Goal: Task Accomplishment & Management: Manage account settings

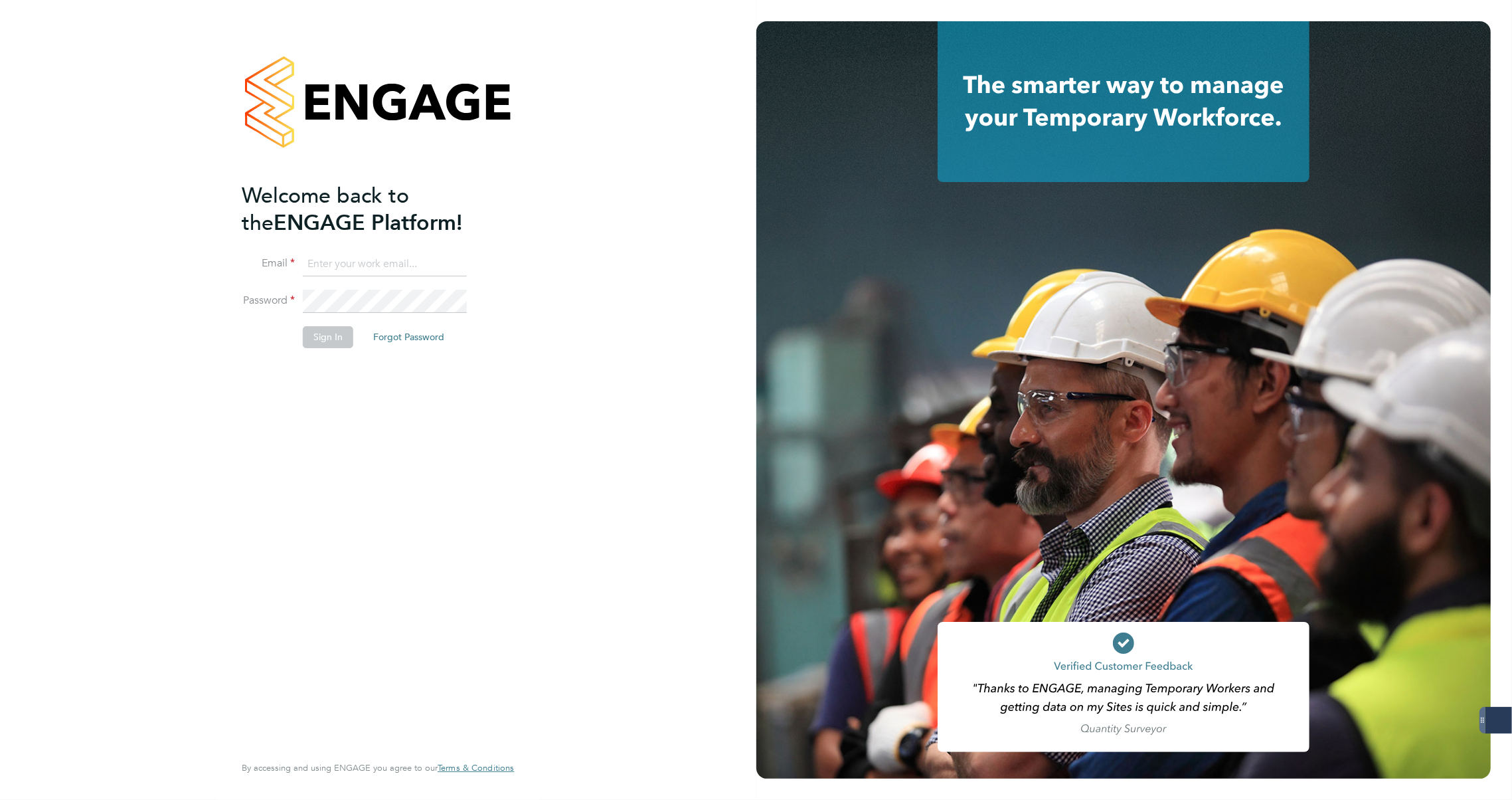
type input "carla@18rec.com"
click at [310, 338] on button "Sign In" at bounding box center [328, 336] width 50 height 21
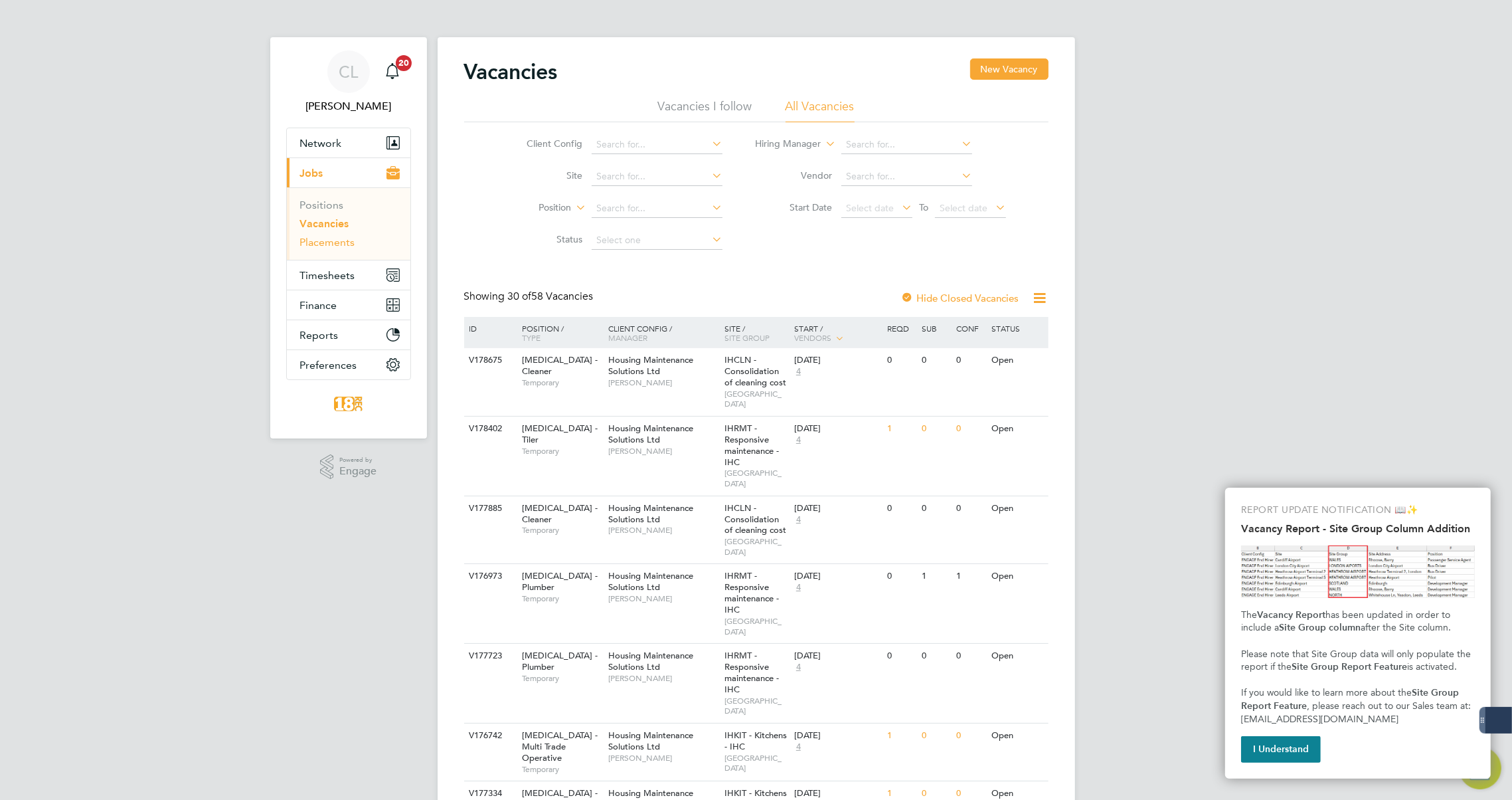
click at [341, 247] on link "Placements" at bounding box center [328, 241] width 55 height 12
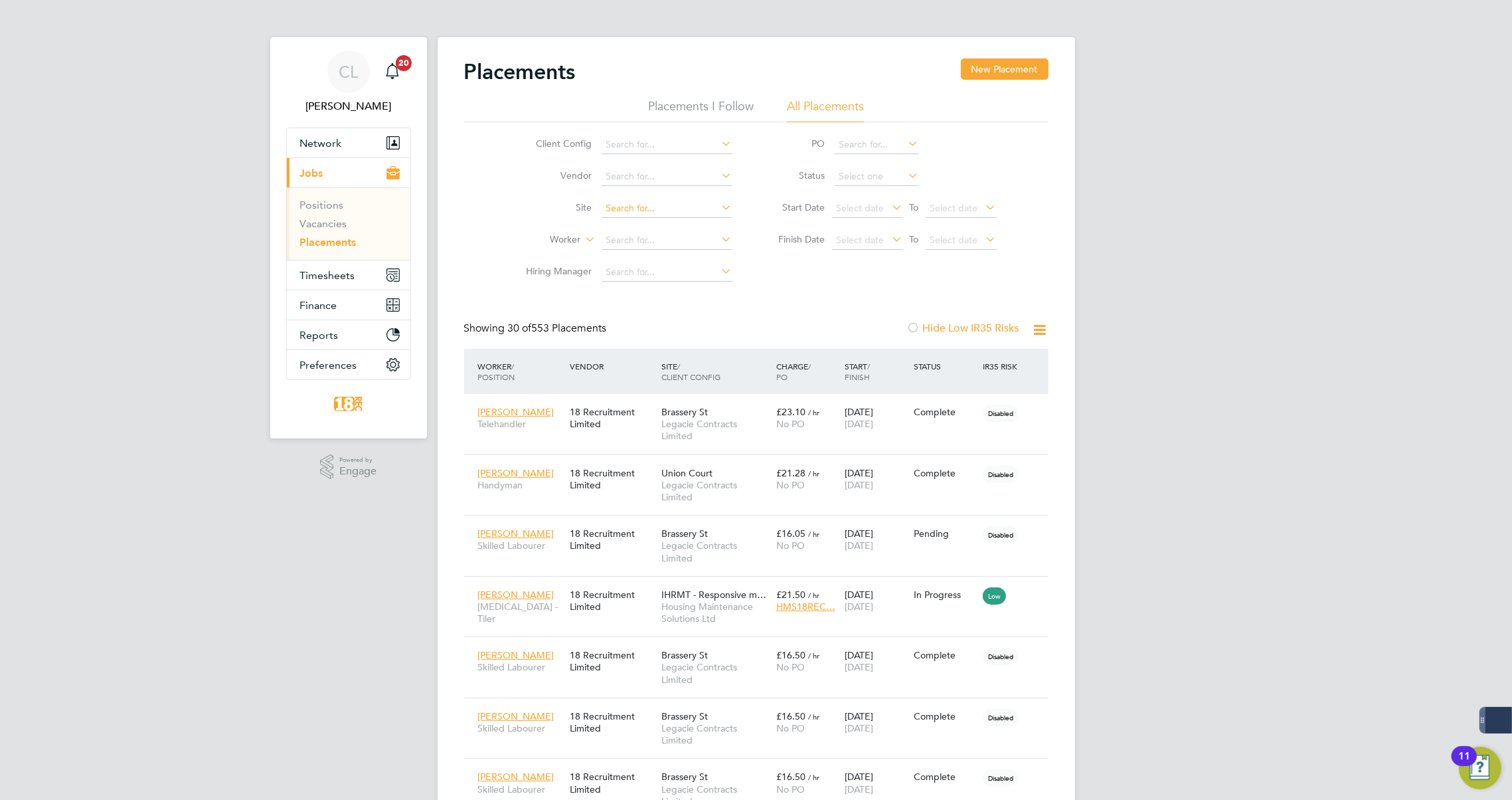
click at [686, 204] on input at bounding box center [667, 209] width 131 height 19
click at [543, 215] on li "Site" at bounding box center [624, 208] width 250 height 32
click at [632, 235] on input at bounding box center [667, 240] width 131 height 19
click at [650, 257] on li "Neil Ea sthope" at bounding box center [666, 258] width 131 height 18
type input "Neil Easthope"
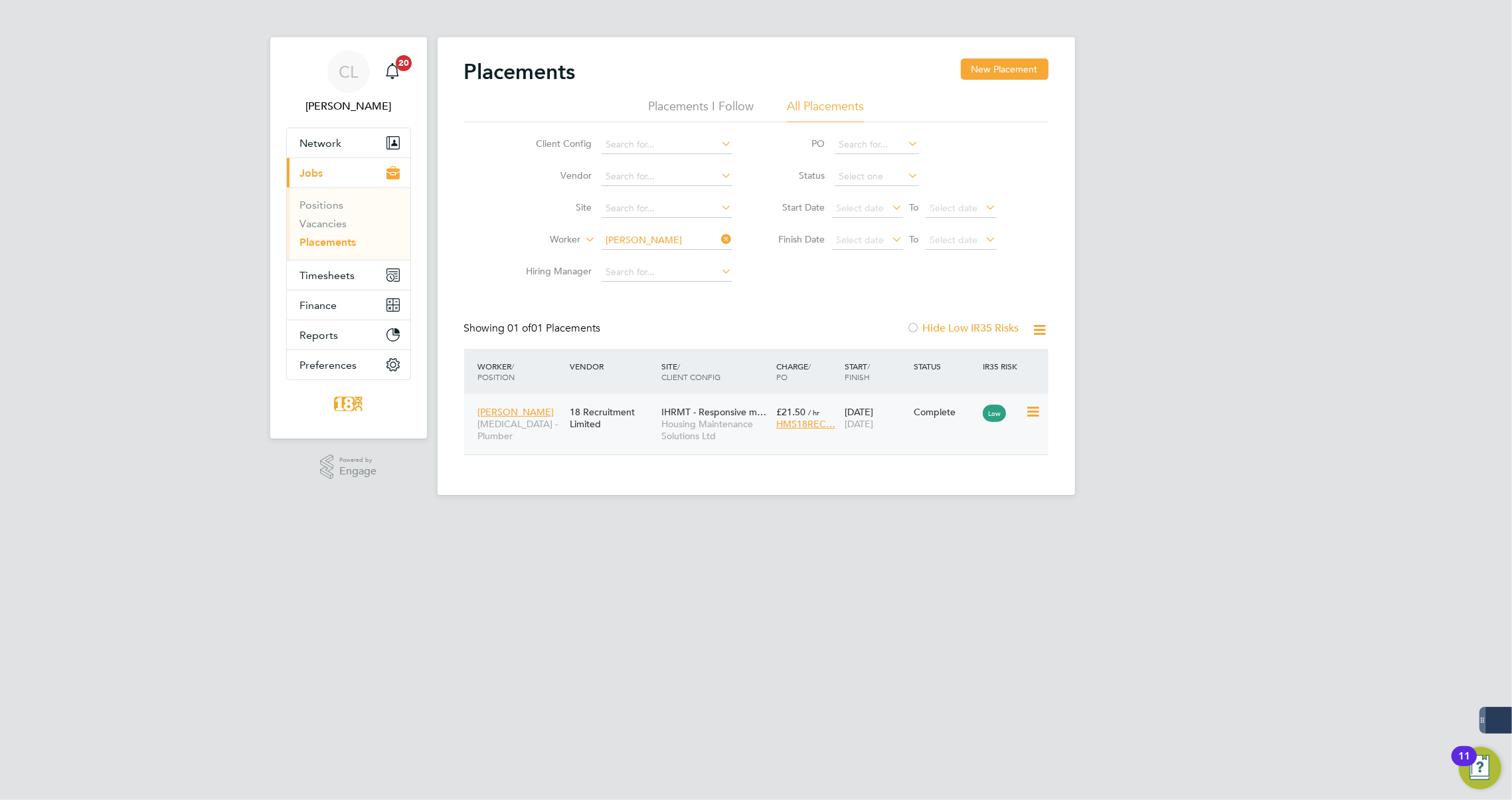
click at [918, 434] on div "Neil Easthope HMS - Plumber 18 Recruitment Limited IHRMT - Responsive m… Housin…" at bounding box center [756, 424] width 585 height 60
click at [928, 423] on div "Complete" at bounding box center [944, 411] width 69 height 25
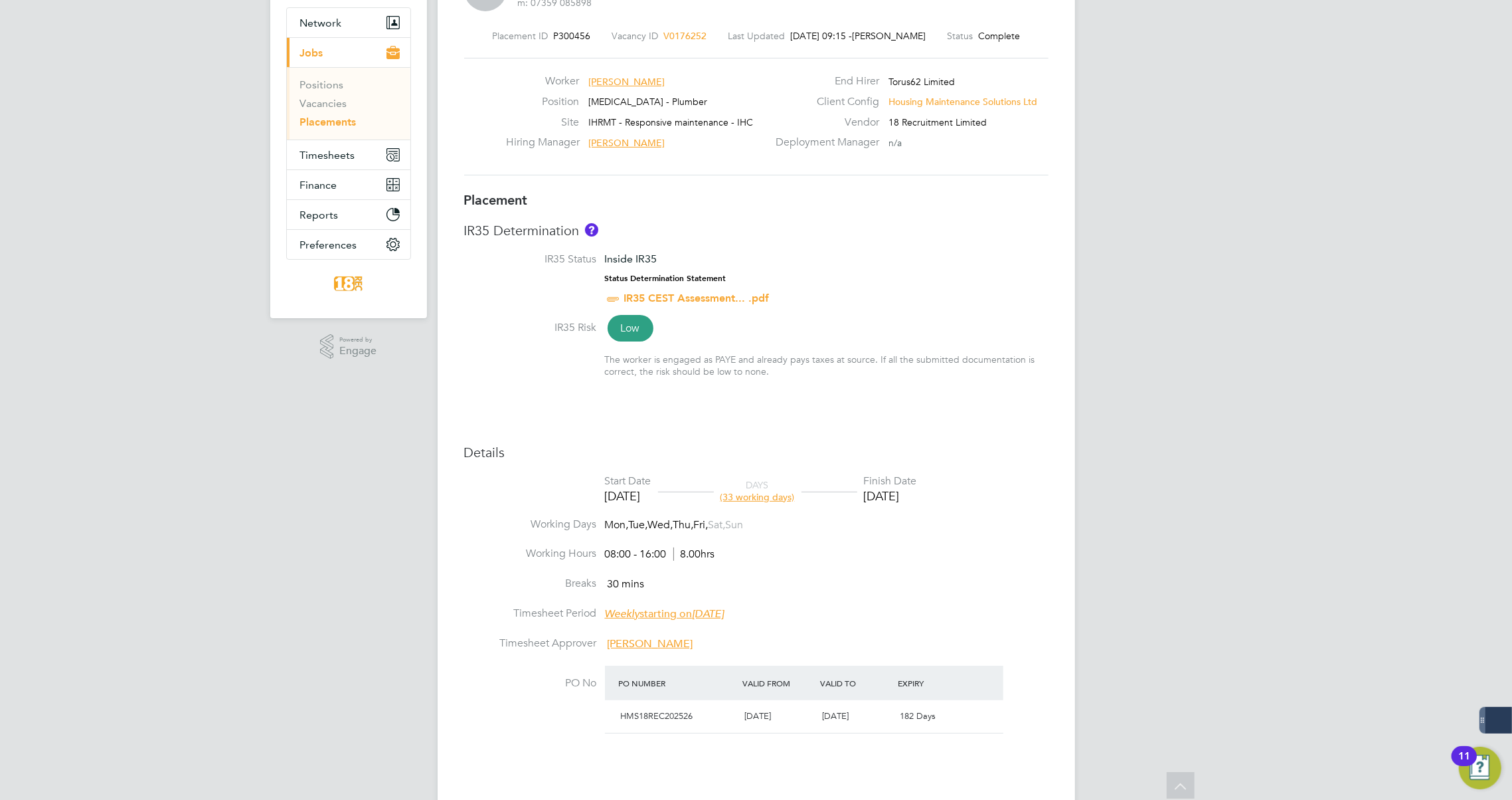
scroll to position [58, 0]
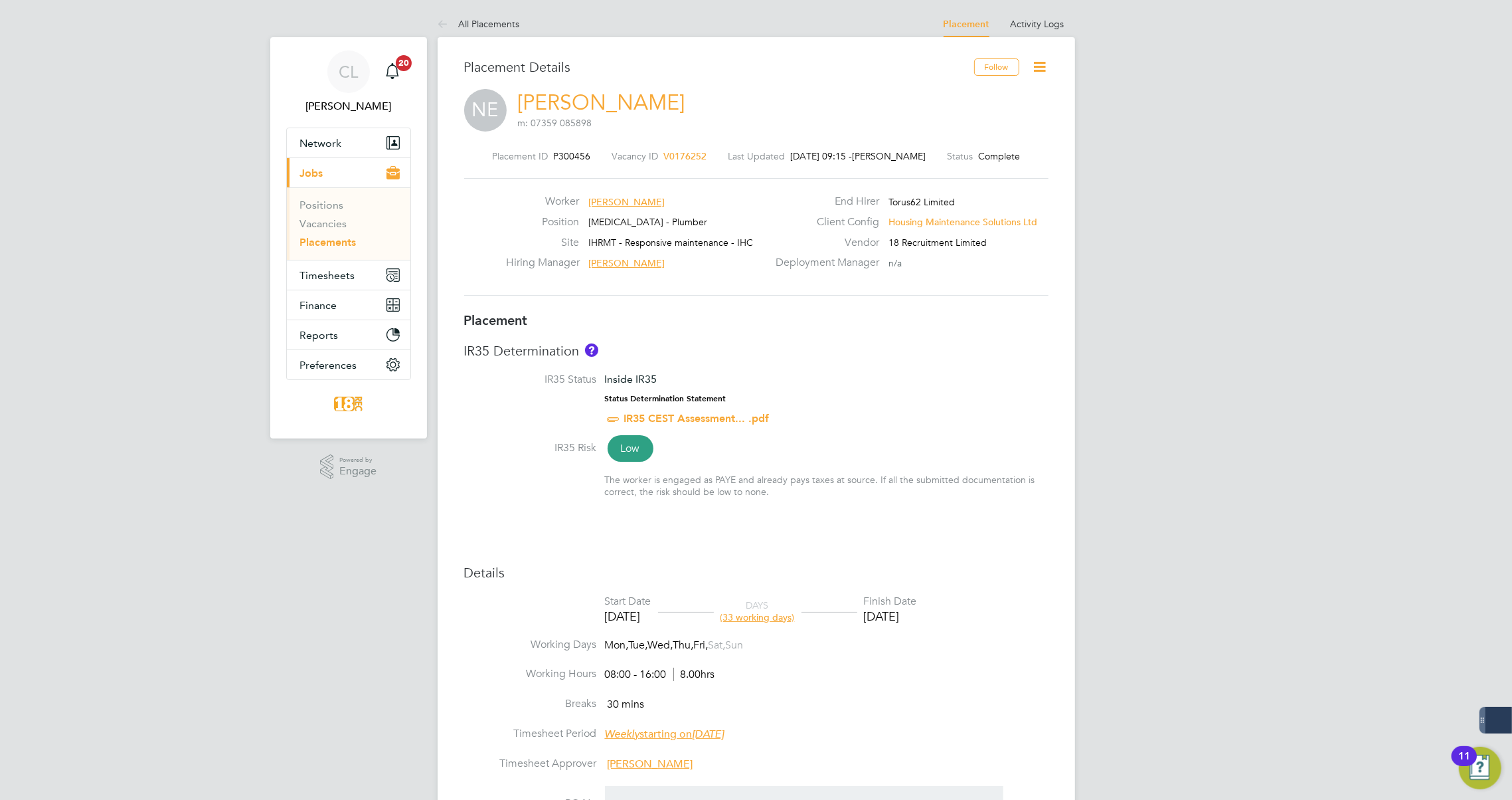
click at [1041, 67] on icon at bounding box center [1040, 67] width 16 height 16
click at [994, 92] on li "Edit Placement e" at bounding box center [997, 98] width 98 height 19
type input "Lee Johnson"
type input "06 Aug 2025"
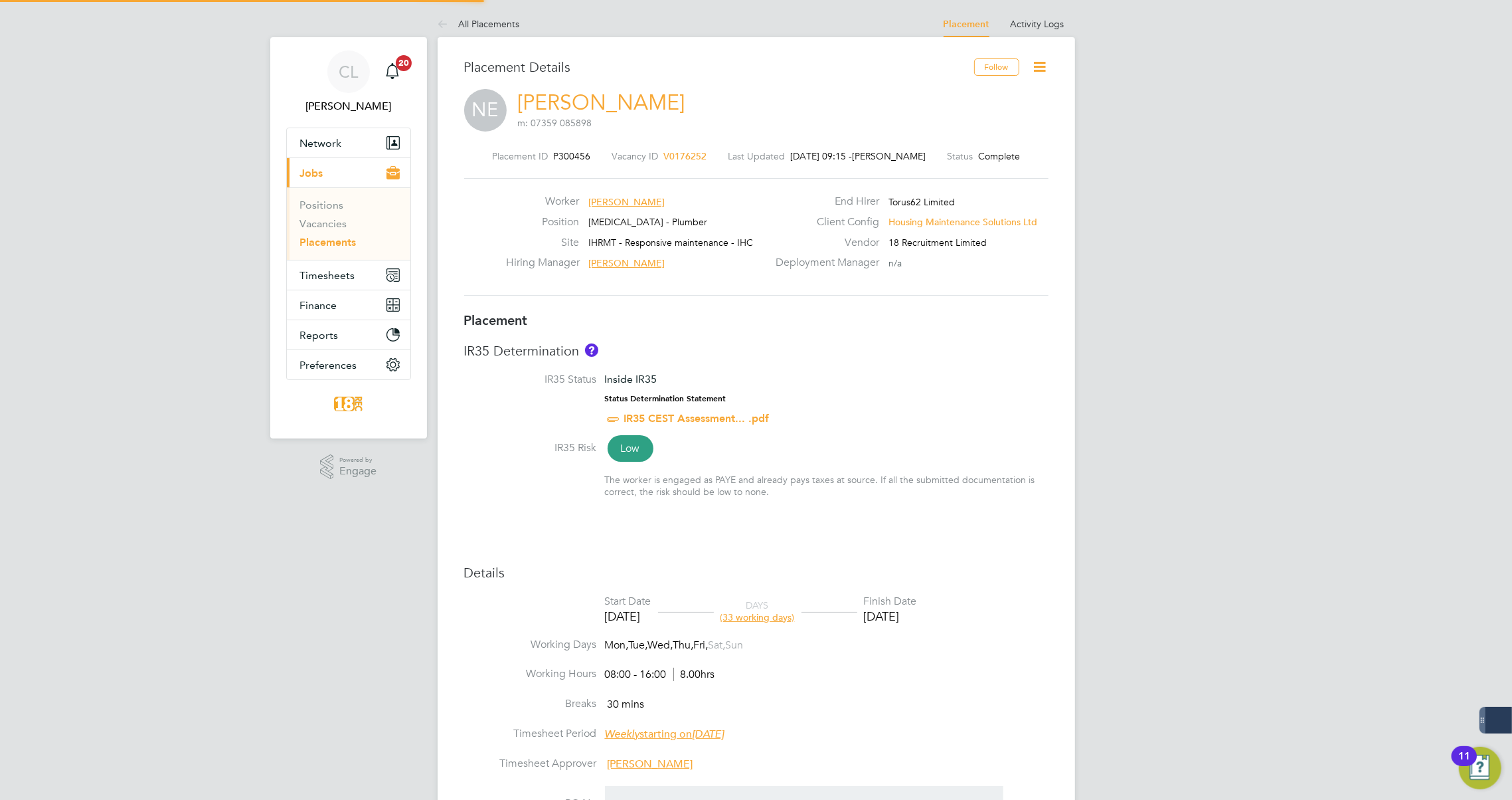
type input "20 Sep 2025"
type input "08:00"
type input "16:00"
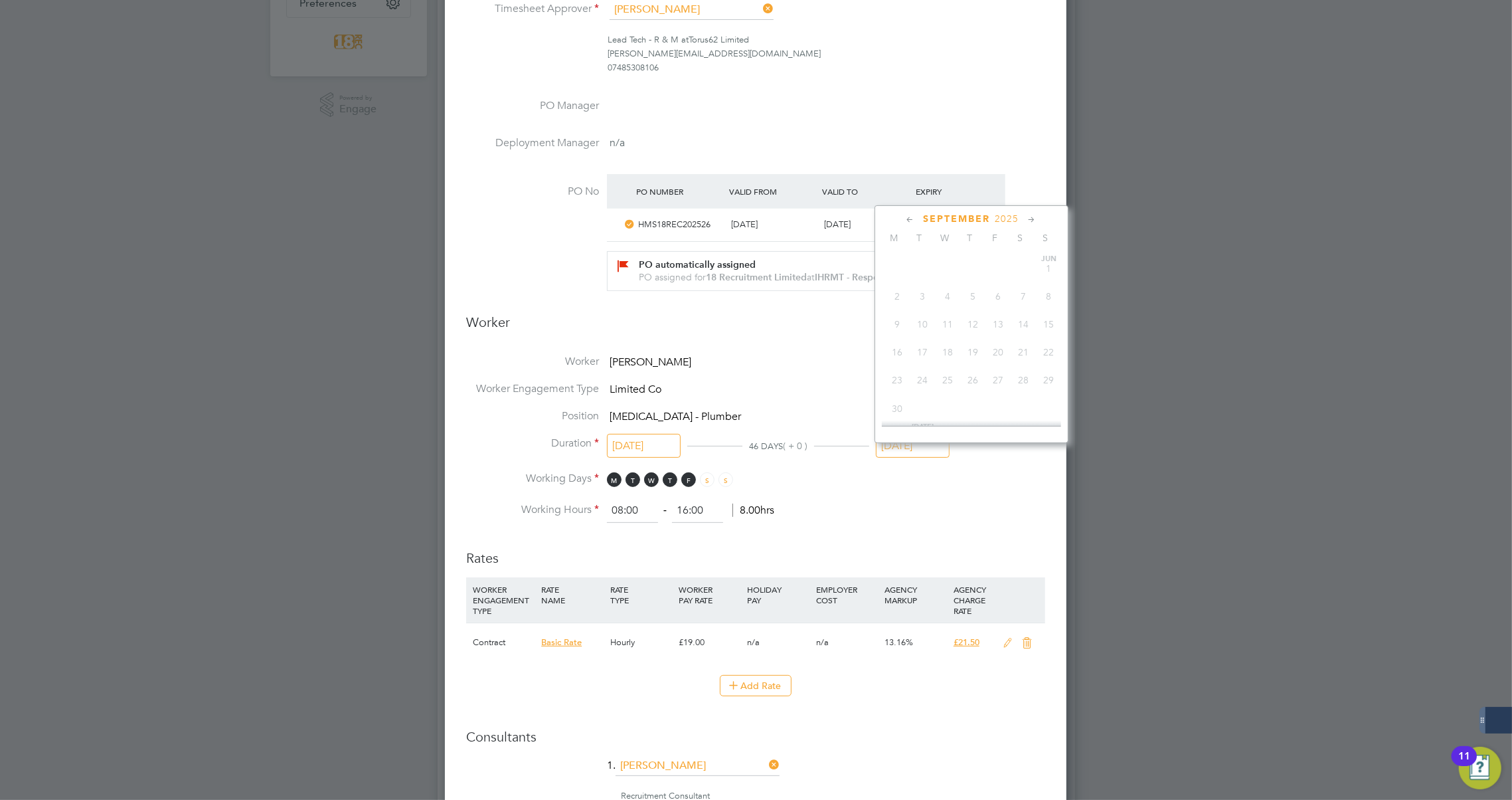
click at [905, 458] on input "20 Sep 2025" at bounding box center [913, 446] width 74 height 24
click at [1023, 362] on span "29" at bounding box center [1023, 354] width 25 height 25
type input "29 Nov 2025"
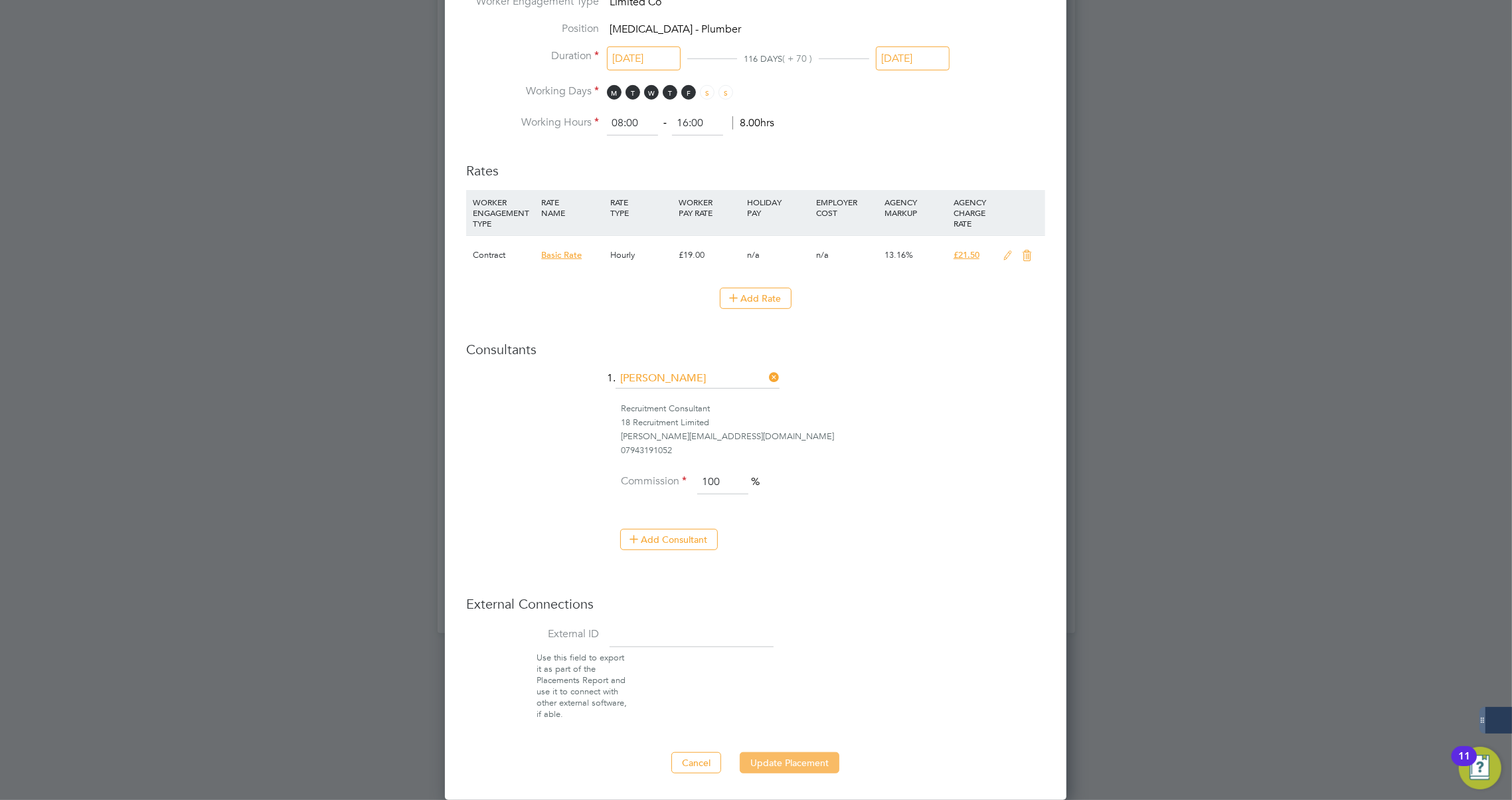
click at [794, 763] on button "Update Placement" at bounding box center [789, 763] width 99 height 21
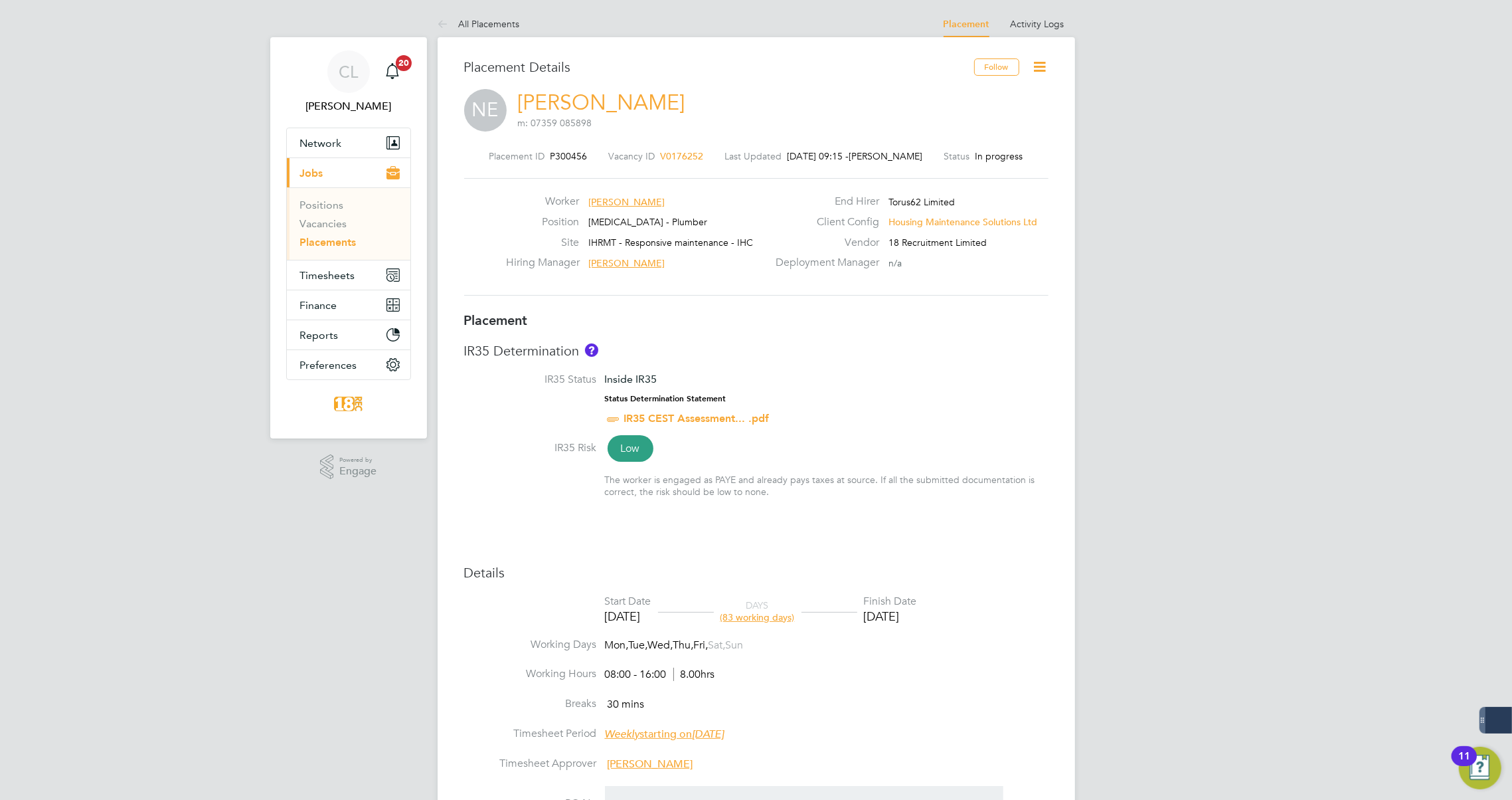
drag, startPoint x: 320, startPoint y: 240, endPoint x: 435, endPoint y: 255, distance: 116.0
click at [320, 240] on link "Placements" at bounding box center [328, 241] width 56 height 12
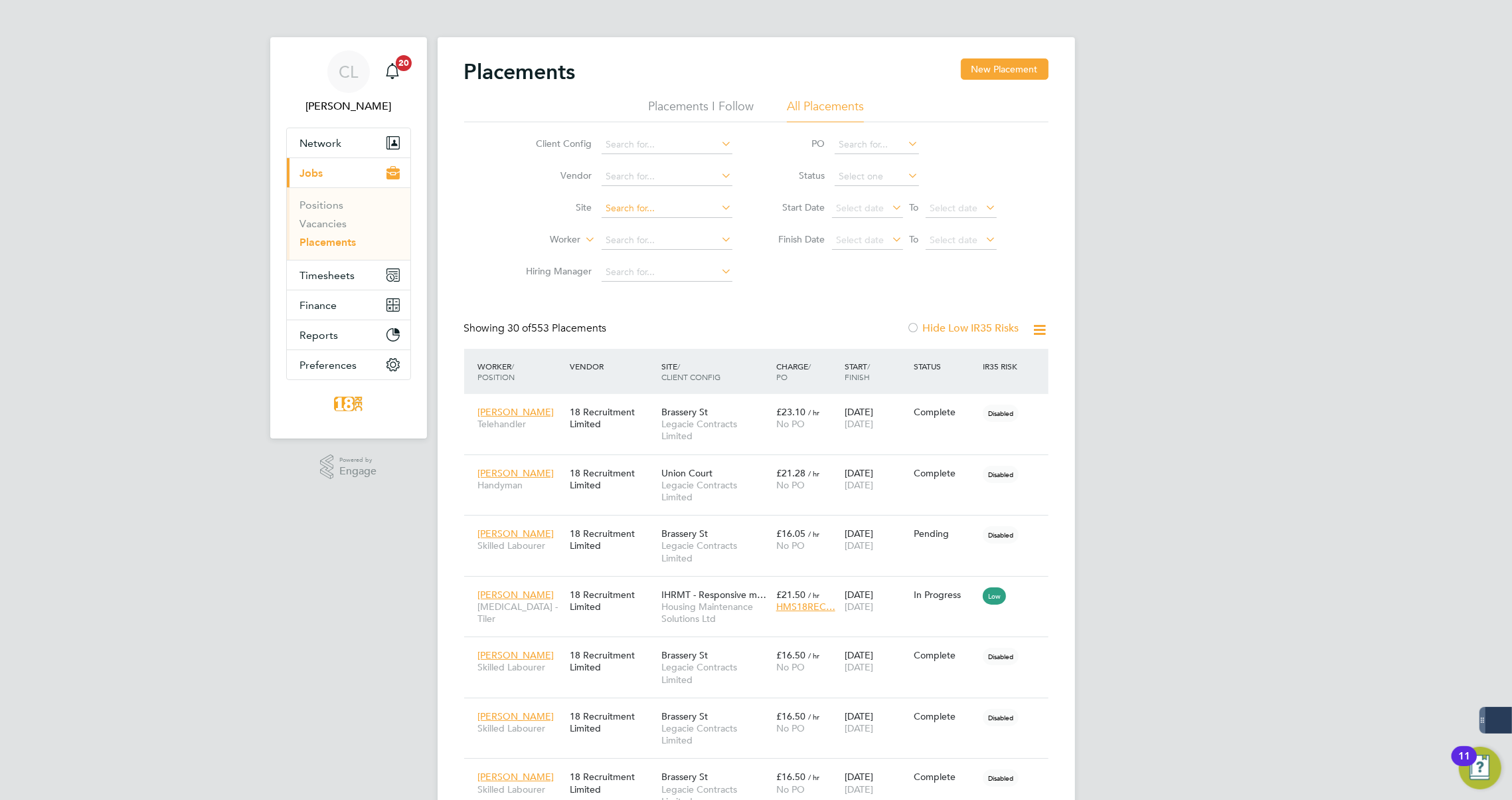
scroll to position [37, 92]
click at [620, 257] on li "Hiring Manager" at bounding box center [624, 272] width 250 height 32
click at [622, 246] on input at bounding box center [667, 240] width 131 height 19
click at [659, 252] on li "Jo e Ro ssario" at bounding box center [666, 258] width 131 height 18
type input "[PERSON_NAME]"
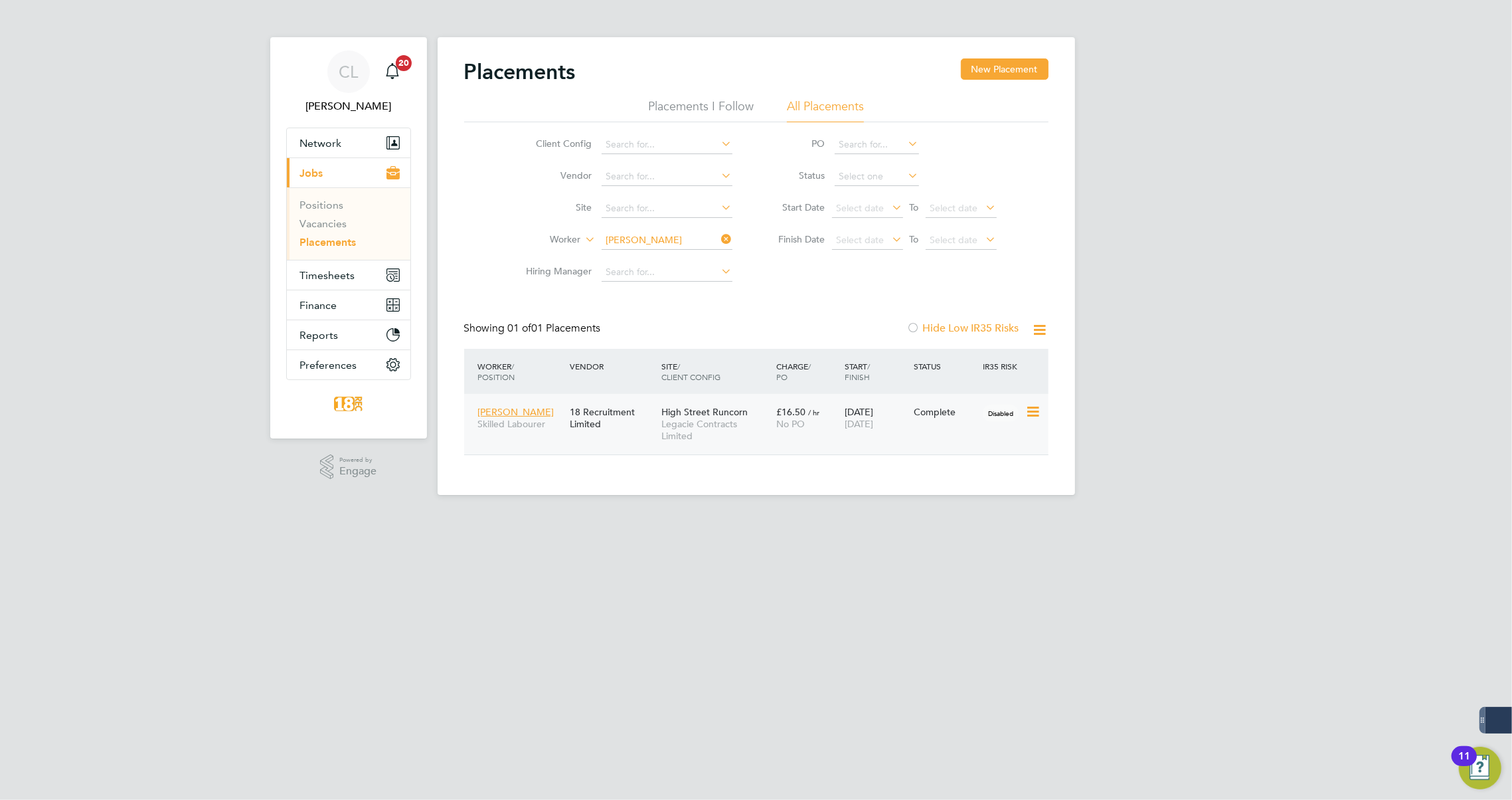
click at [873, 423] on span "[DATE]" at bounding box center [858, 424] width 28 height 12
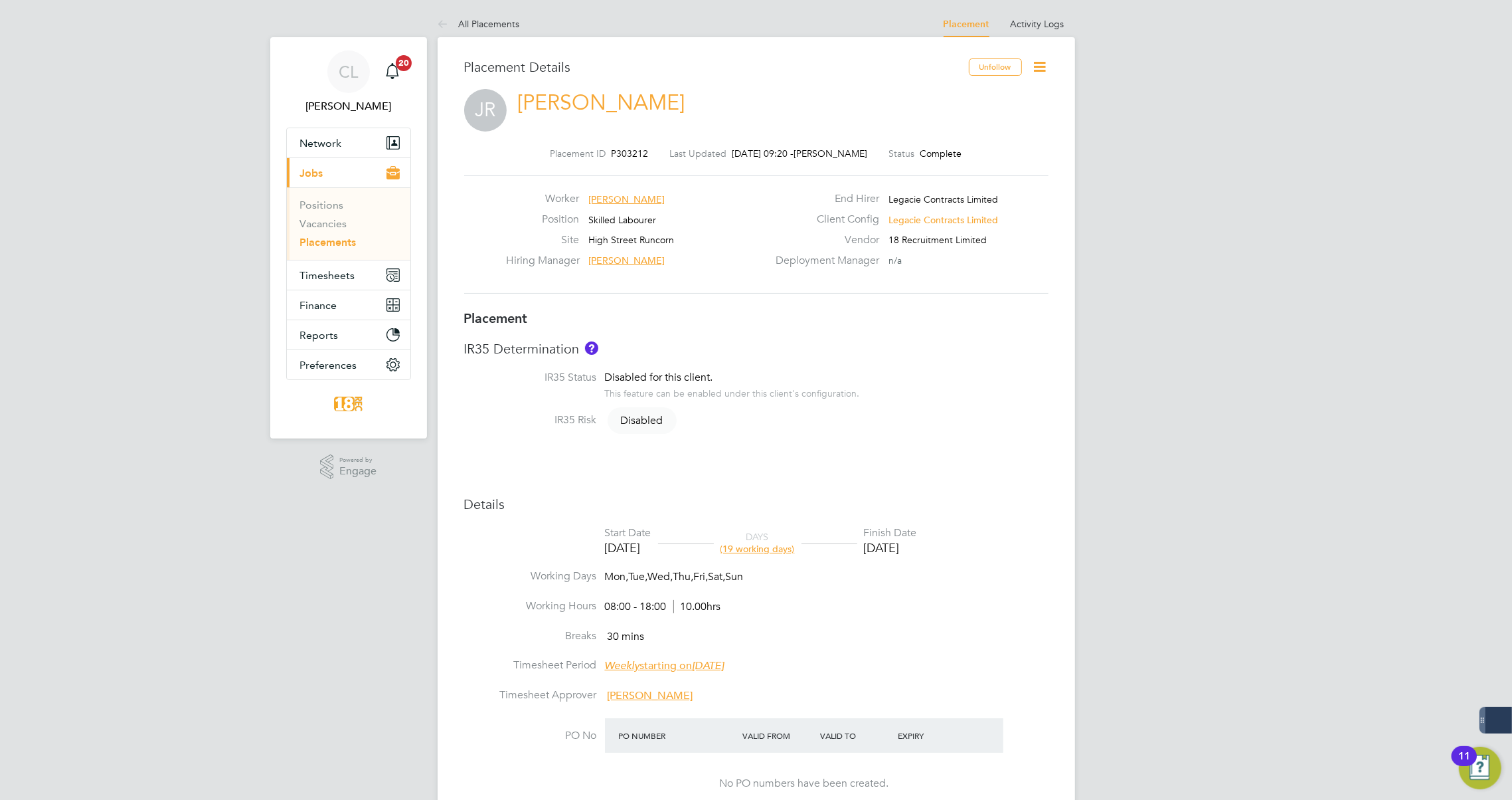
click at [1032, 63] on icon at bounding box center [1040, 67] width 16 height 16
click at [957, 96] on li "Edit Placement e" at bounding box center [977, 98] width 137 height 19
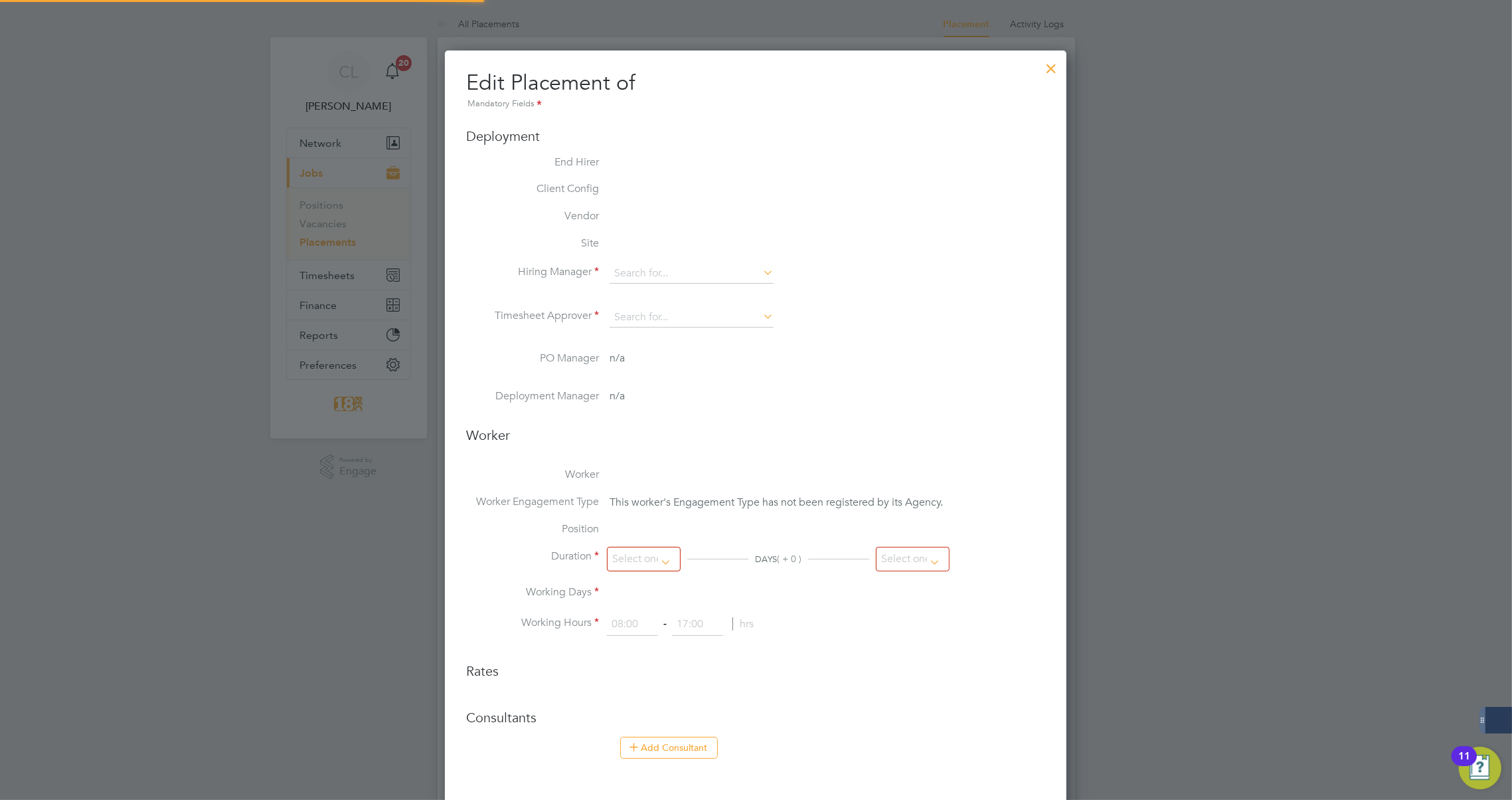
type input "[PERSON_NAME]"
type input "[DATE]"
type input "08:00"
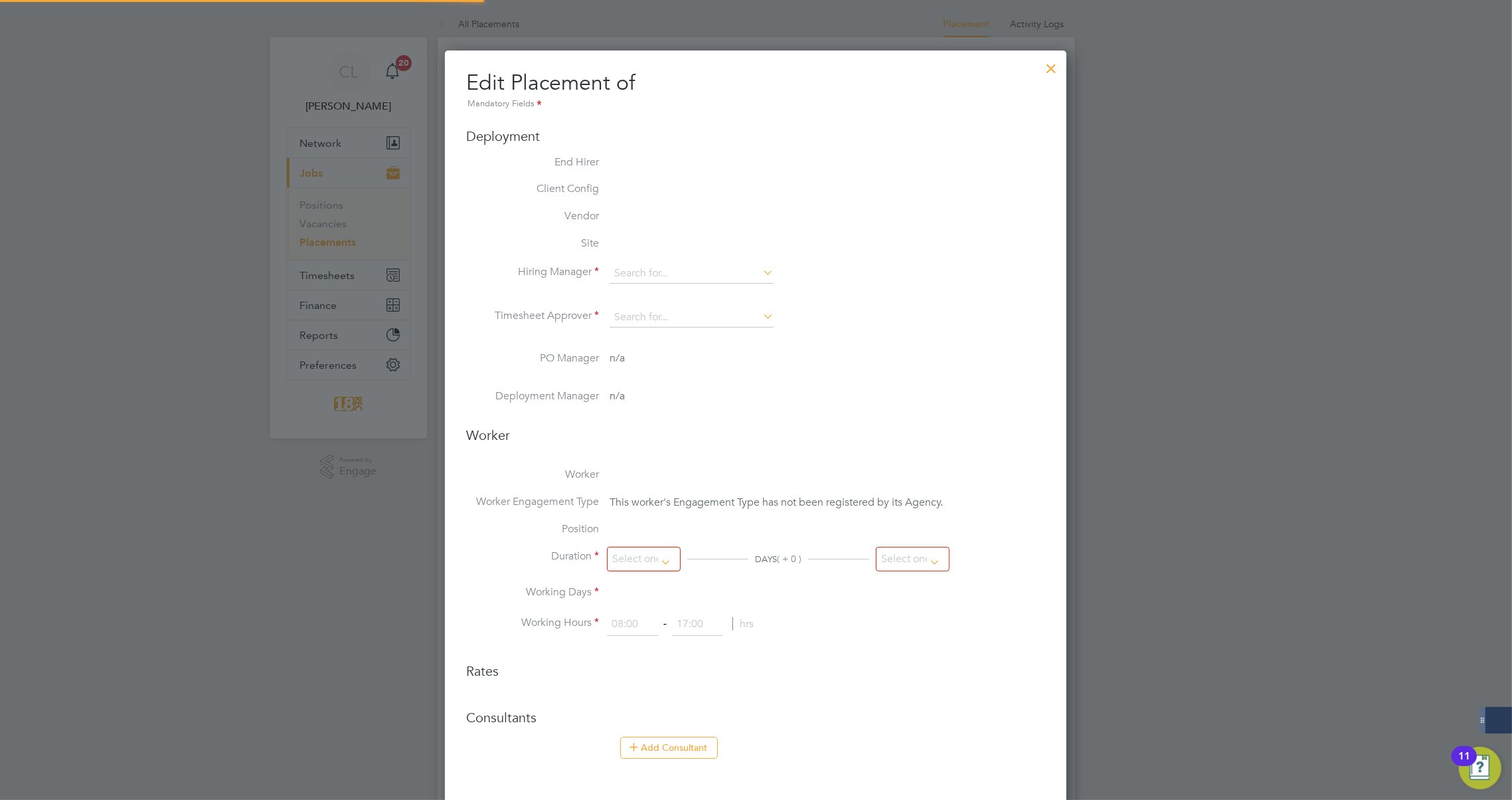
type input "18:00"
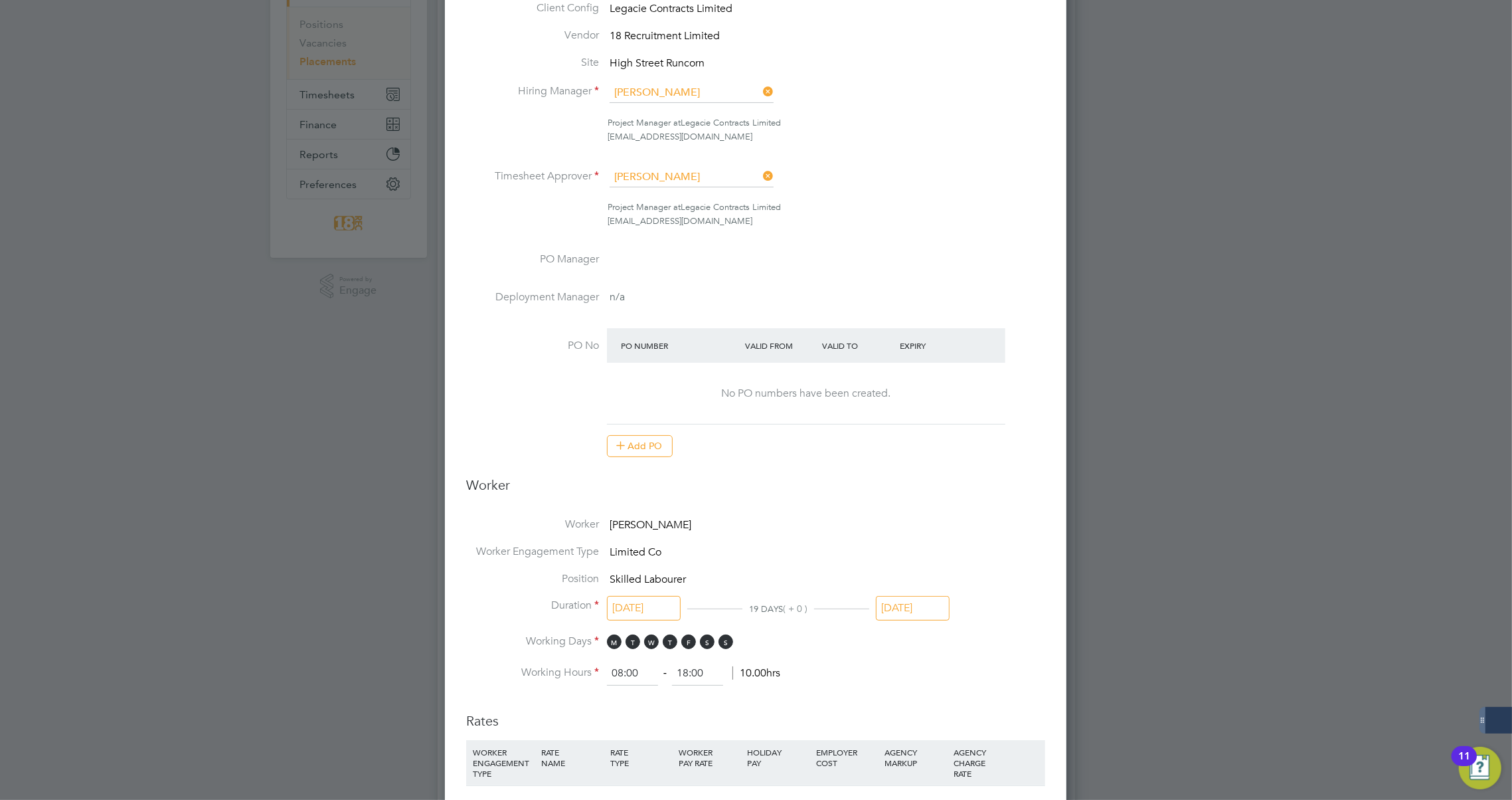
click at [916, 611] on input "[DATE]" at bounding box center [913, 608] width 74 height 24
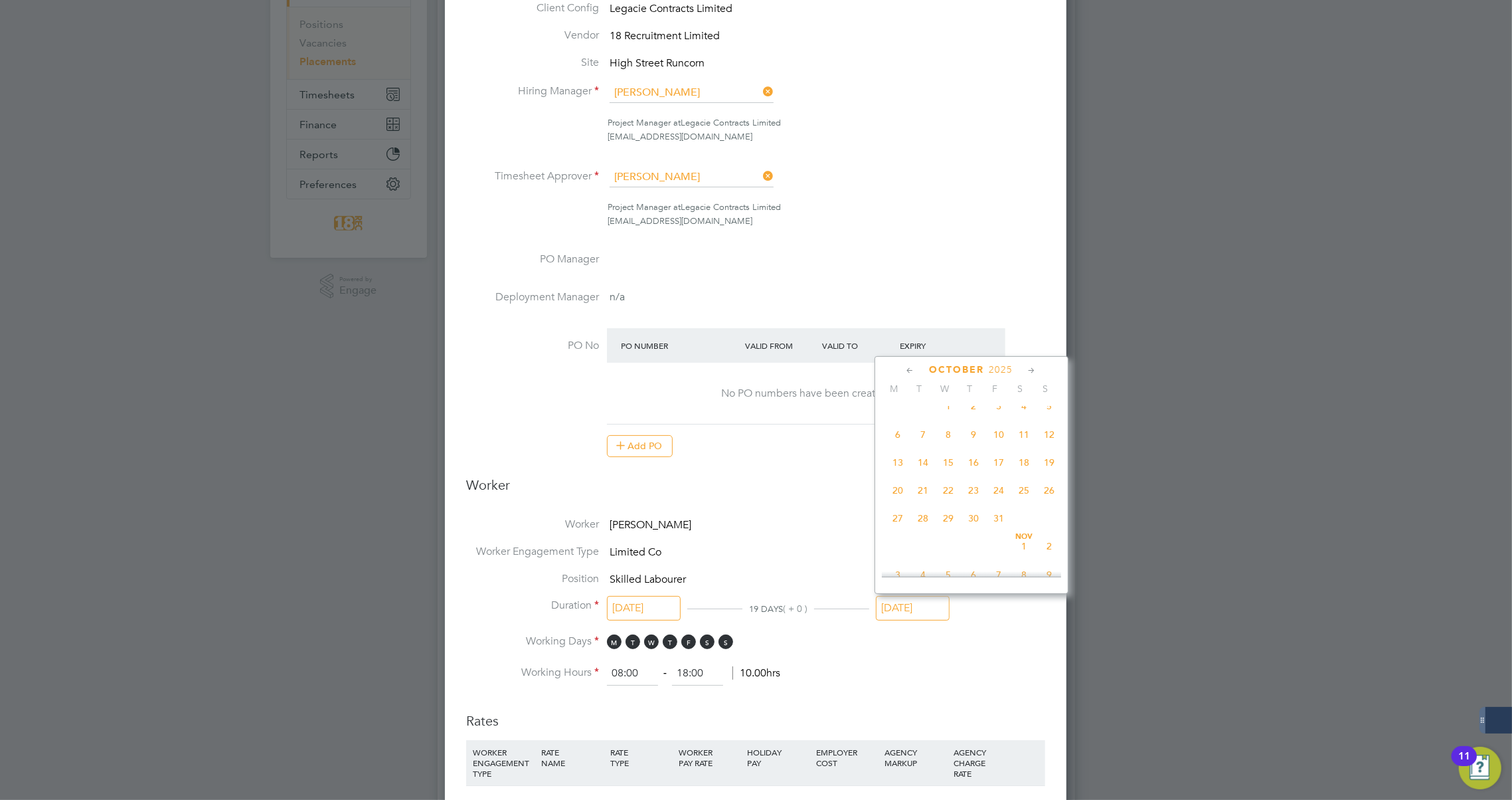
click at [997, 518] on span "31" at bounding box center [998, 518] width 25 height 25
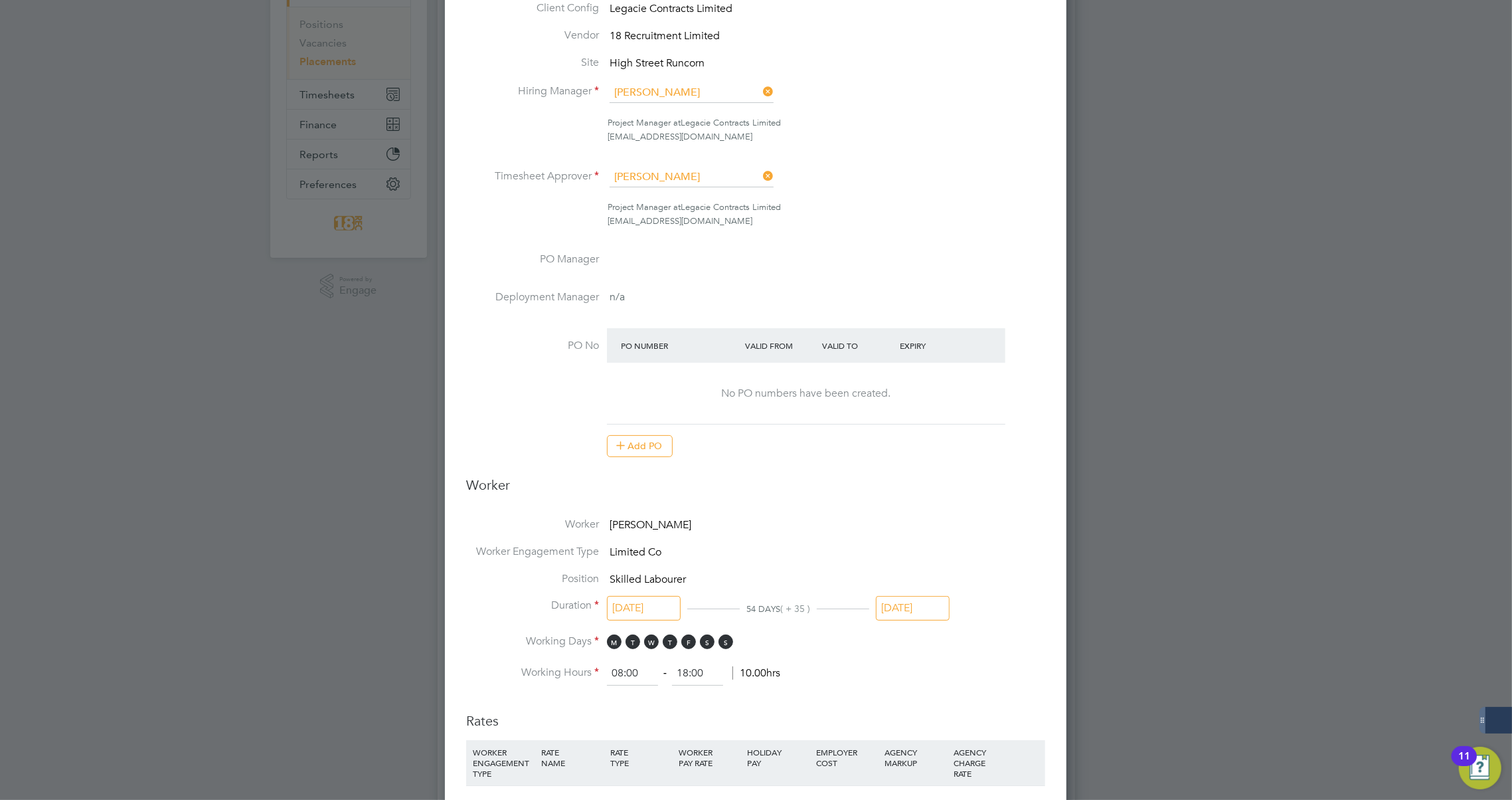
click at [927, 607] on input "[DATE]" at bounding box center [913, 608] width 74 height 24
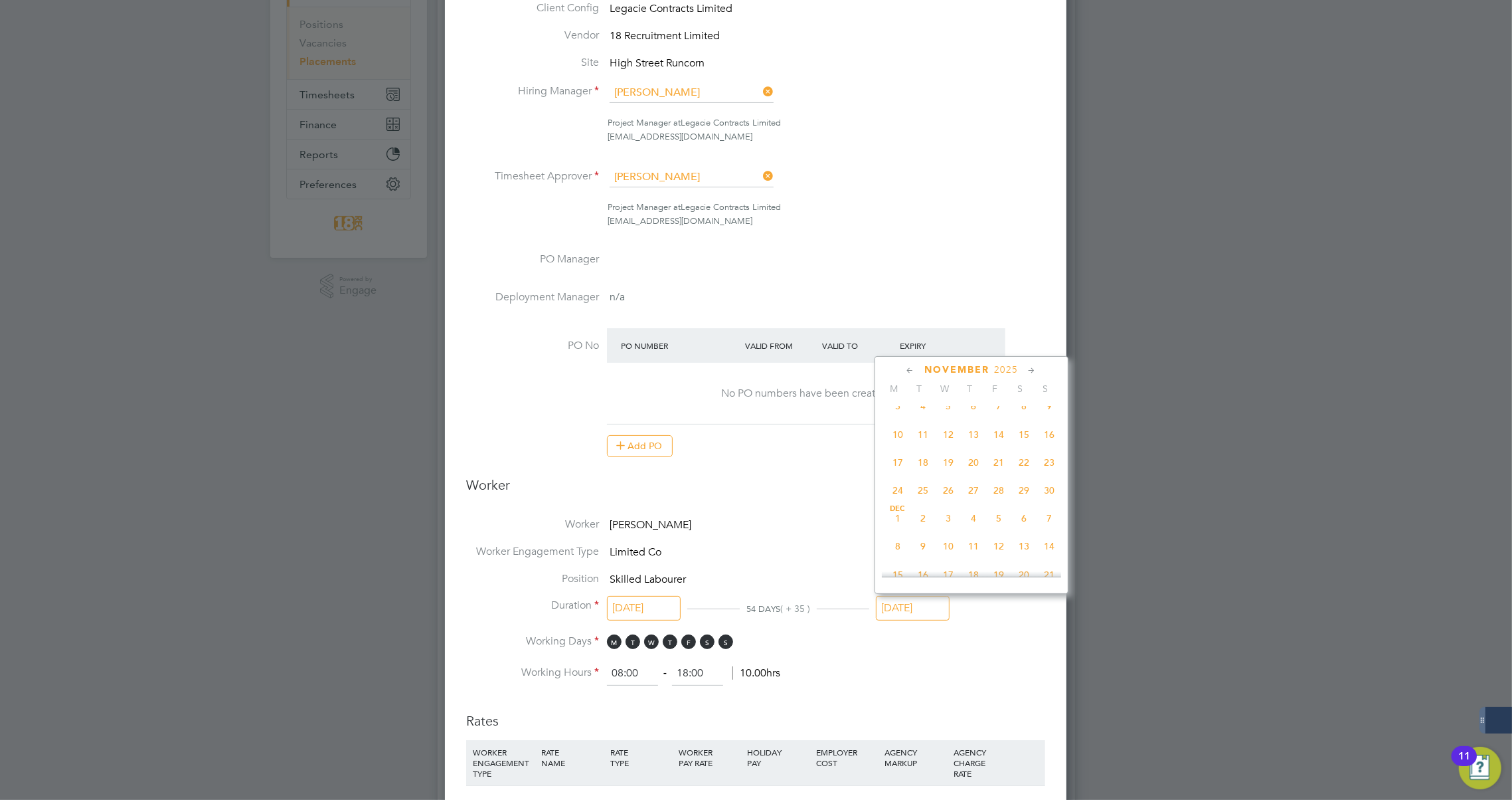
click at [995, 495] on span "28" at bounding box center [998, 490] width 25 height 25
type input "[DATE]"
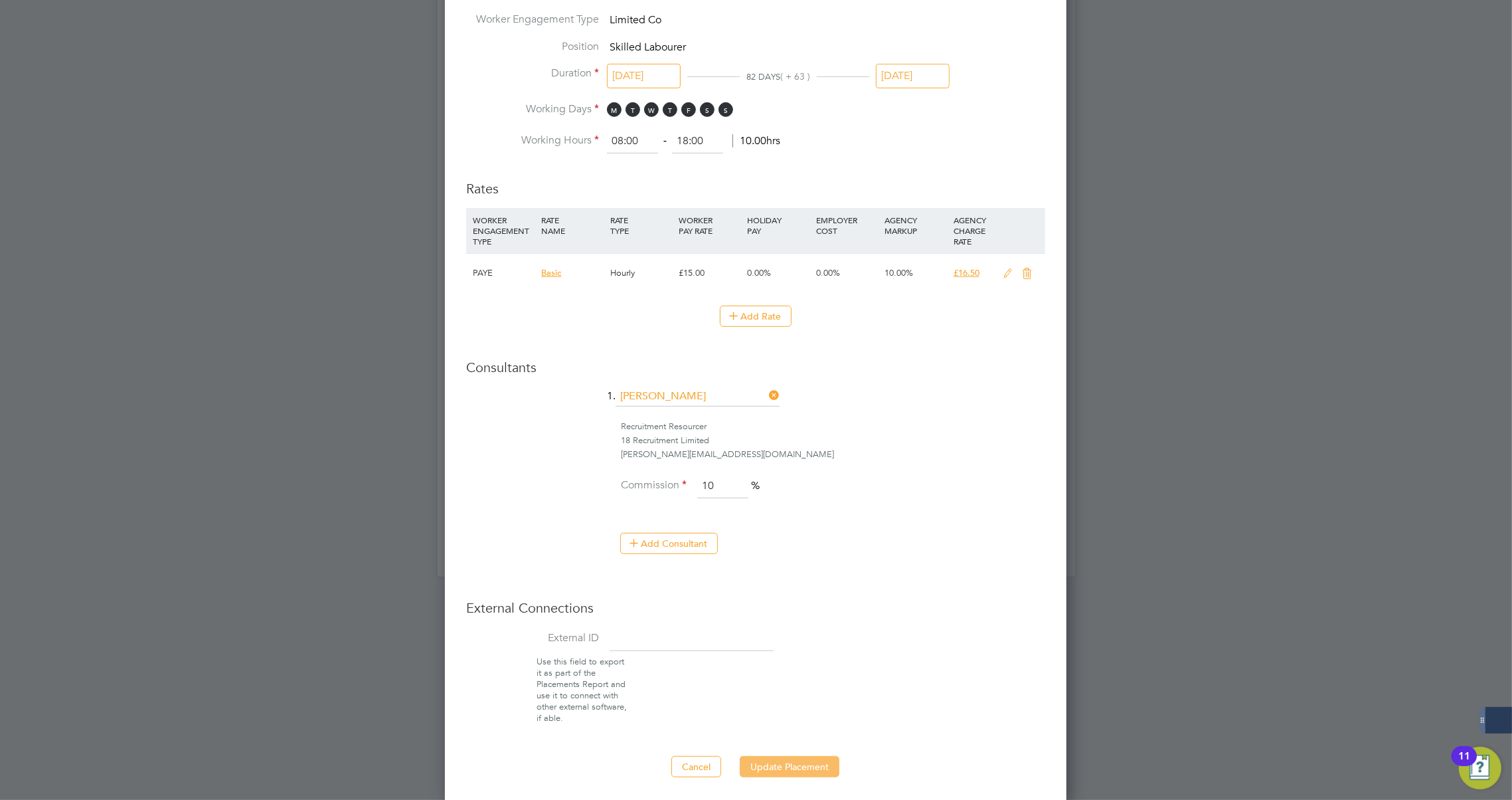
click at [801, 769] on button "Update Placement" at bounding box center [789, 767] width 99 height 21
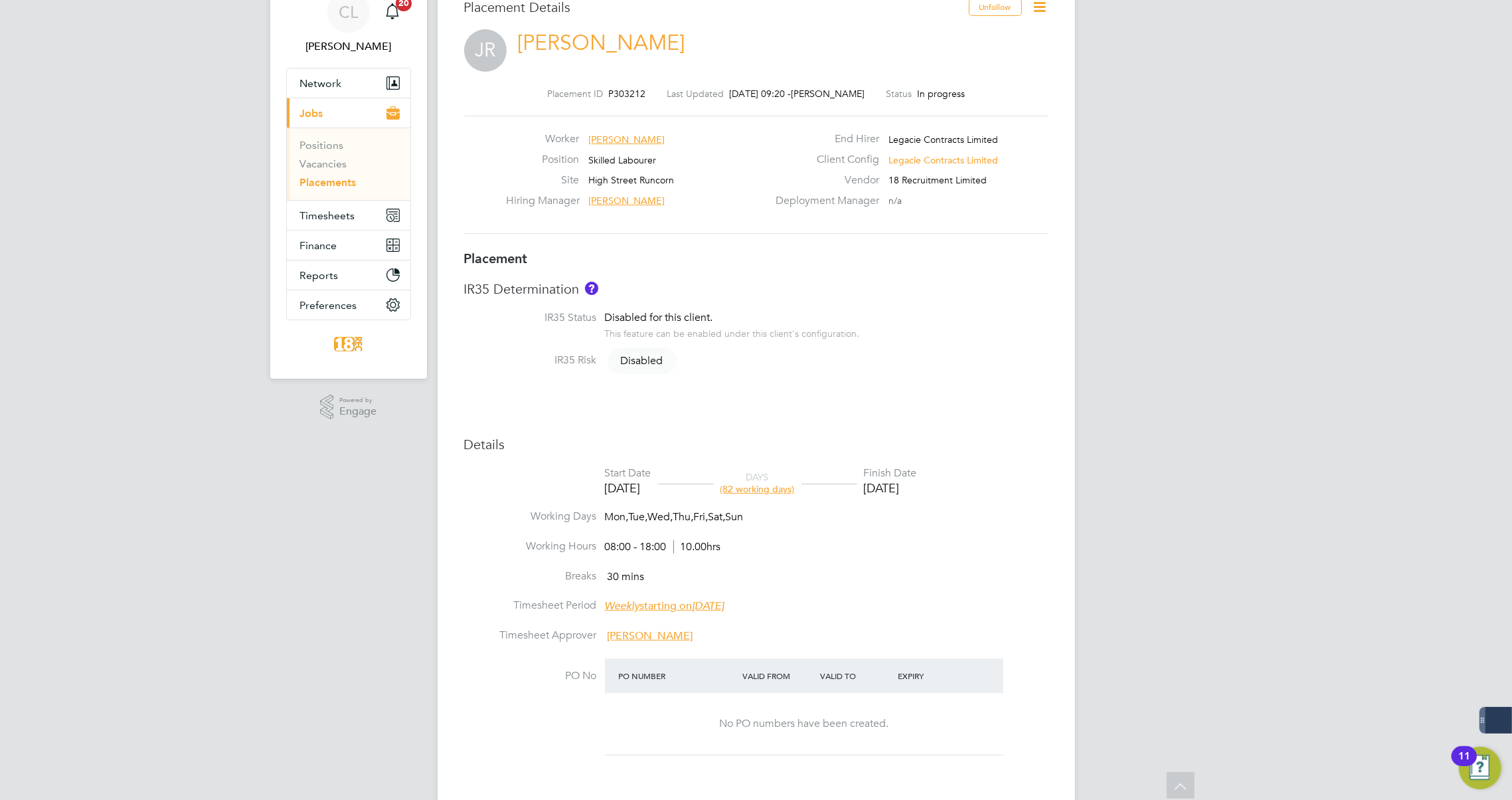
scroll to position [0, 0]
